Goal: Information Seeking & Learning: Learn about a topic

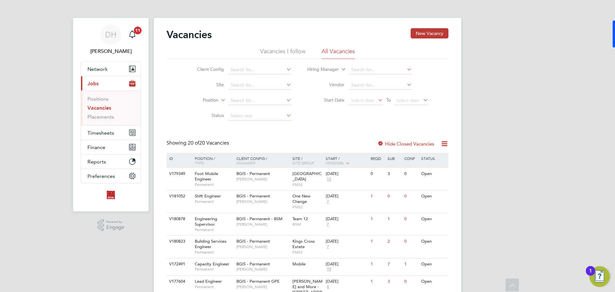
scroll to position [32, 0]
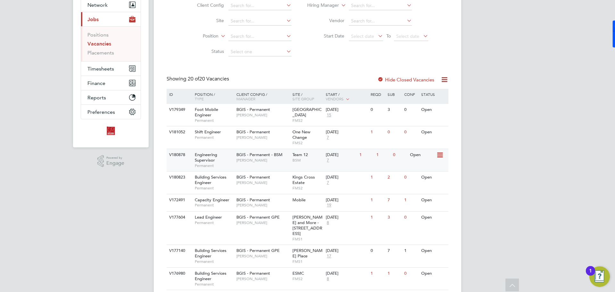
scroll to position [96, 0]
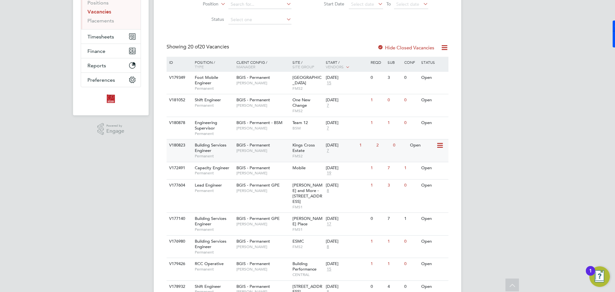
click at [328, 150] on span "7" at bounding box center [328, 150] width 4 height 5
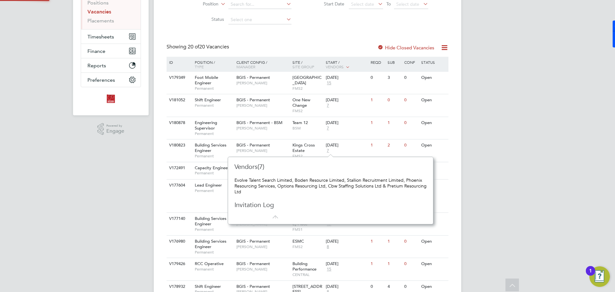
scroll to position [6, 4]
click at [294, 45] on div "Showing 20 of 20 Vacancies Hide Closed Vacancies" at bounding box center [308, 50] width 282 height 13
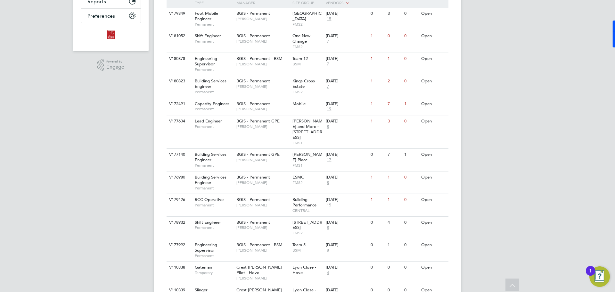
scroll to position [192, 0]
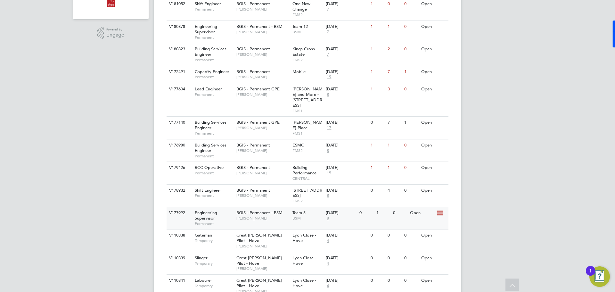
click at [257, 218] on div "BGIS - Permanent - BSM Paul Mackie" at bounding box center [263, 215] width 56 height 17
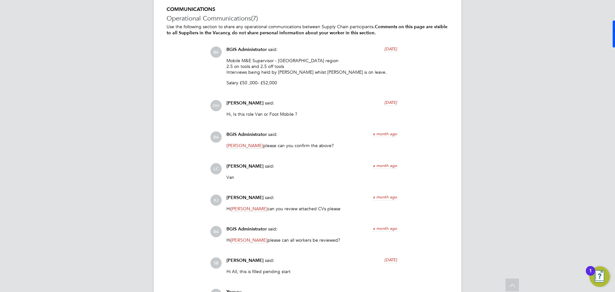
scroll to position [1053, 0]
